Goal: Transaction & Acquisition: Purchase product/service

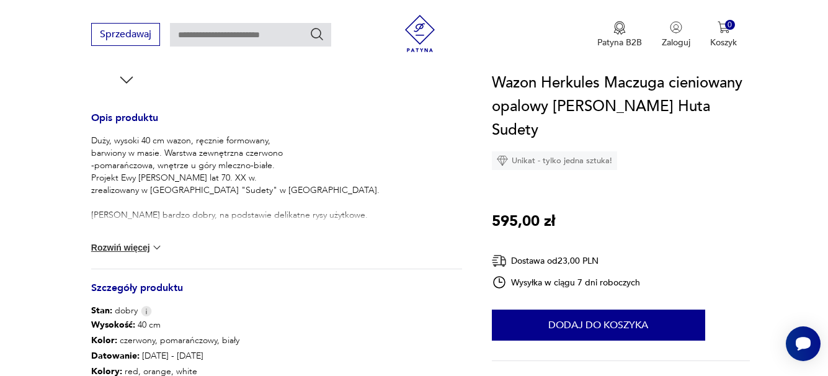
scroll to position [496, 0]
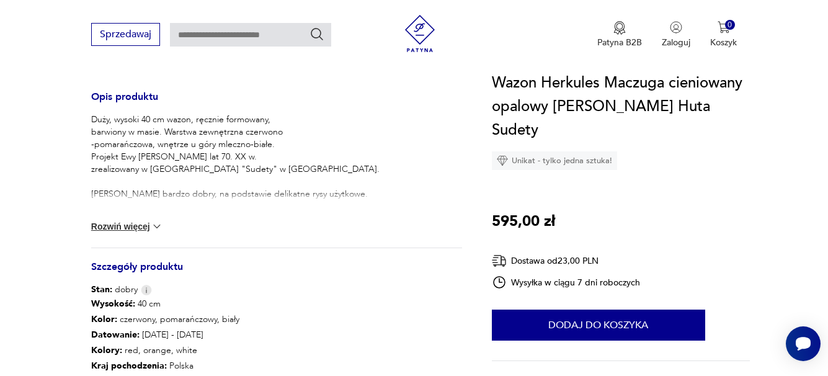
click at [145, 224] on button "Rozwiń więcej" at bounding box center [127, 226] width 72 height 12
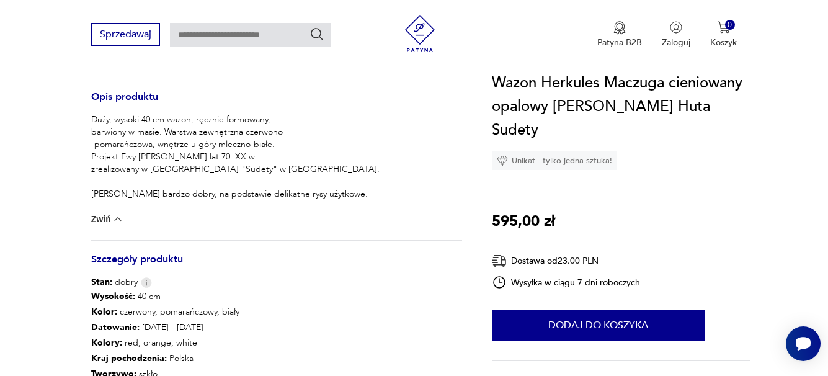
scroll to position [124, 0]
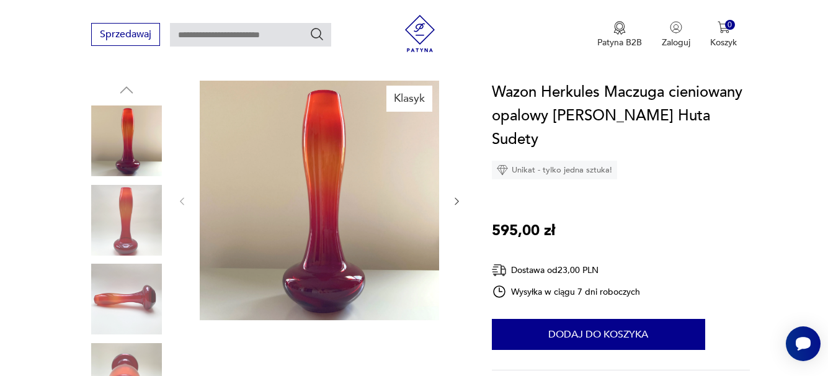
click at [458, 198] on icon "button" at bounding box center [456, 201] width 11 height 11
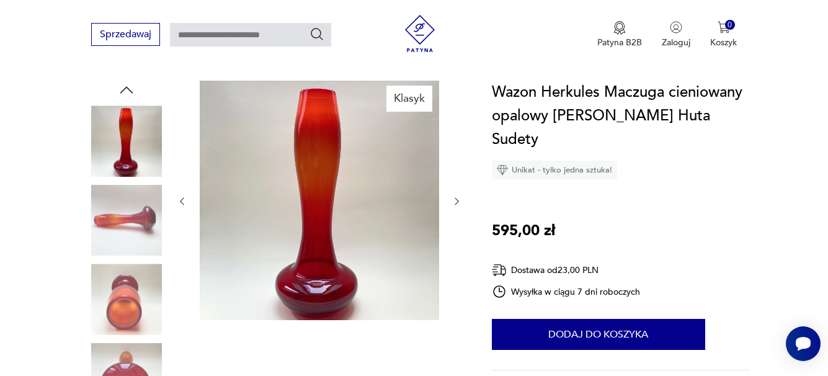
click at [458, 198] on icon "button" at bounding box center [456, 201] width 11 height 11
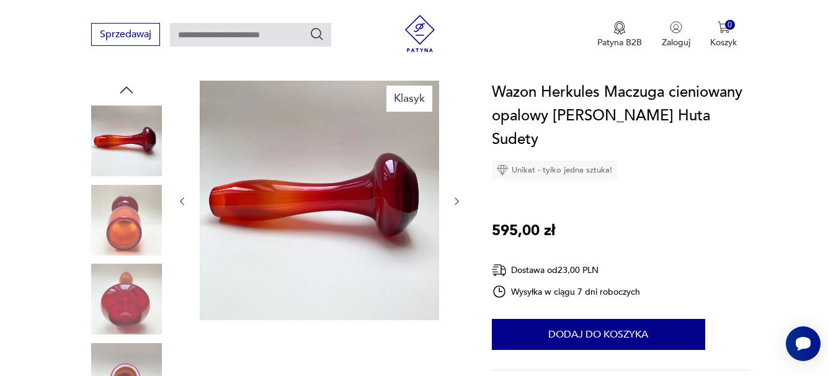
click at [458, 198] on icon "button" at bounding box center [456, 201] width 11 height 11
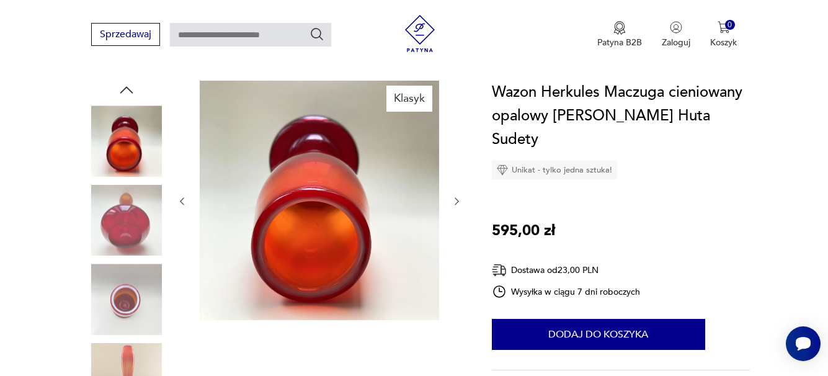
click at [458, 198] on icon "button" at bounding box center [456, 201] width 11 height 11
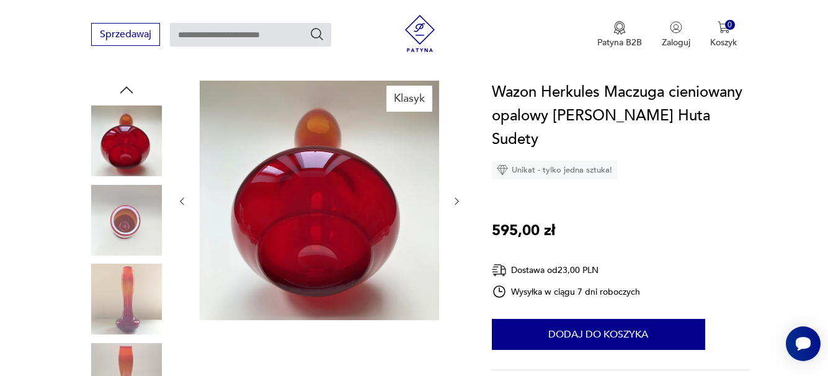
click at [458, 198] on icon "button" at bounding box center [456, 201] width 11 height 11
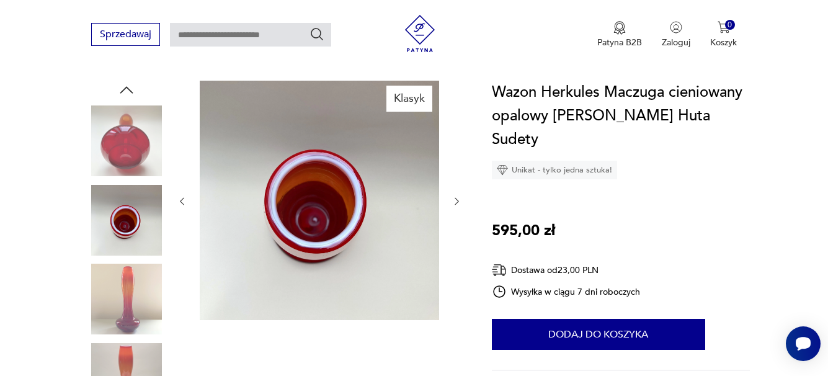
click at [458, 198] on icon "button" at bounding box center [456, 201] width 11 height 11
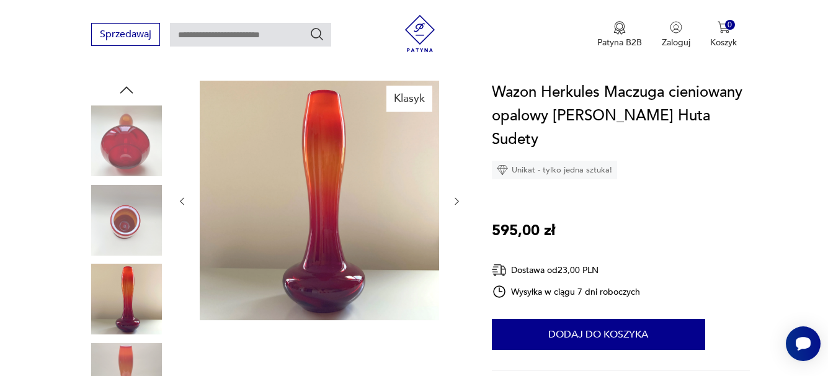
click at [458, 198] on icon "button" at bounding box center [456, 201] width 11 height 11
